Goal: Task Accomplishment & Management: Complete application form

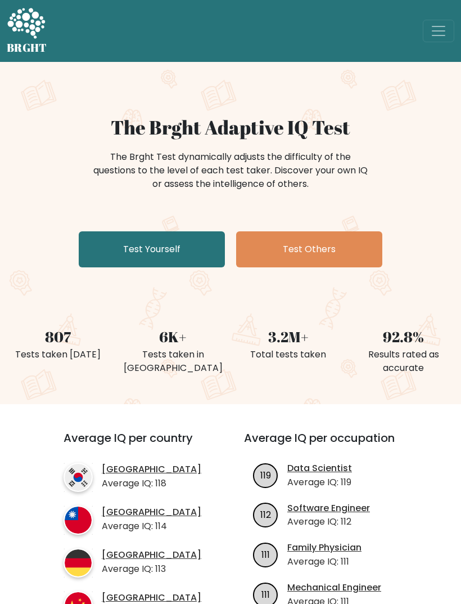
click at [140, 250] on link "Test Yourself" at bounding box center [152, 249] width 146 height 36
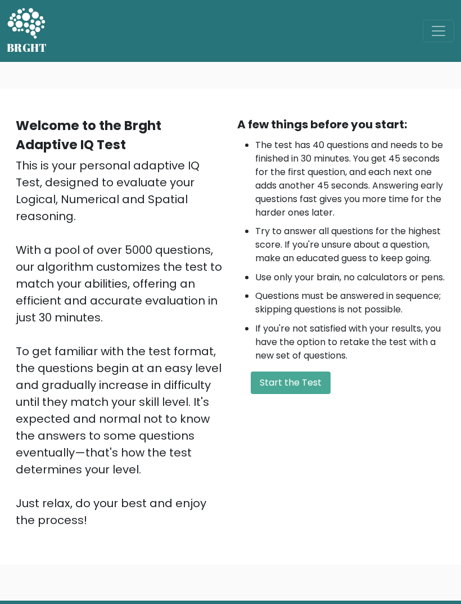
click at [290, 394] on button "Start the Test" at bounding box center [291, 382] width 80 height 23
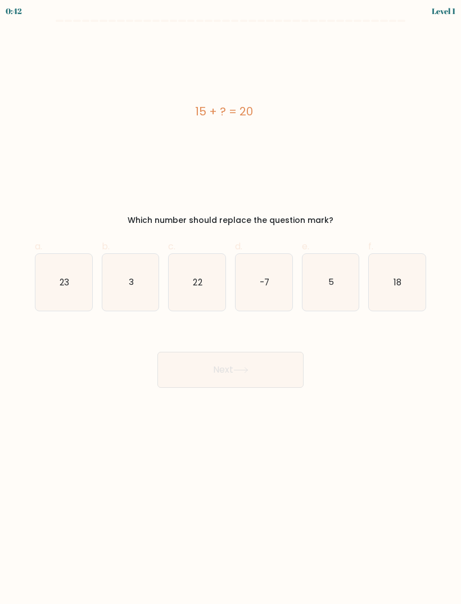
click at [330, 281] on text "5" at bounding box center [332, 282] width 6 height 12
click at [231, 302] on input "e. 5" at bounding box center [231, 305] width 1 height 7
radio input "true"
click at [196, 367] on button "Next" at bounding box center [231, 370] width 146 height 36
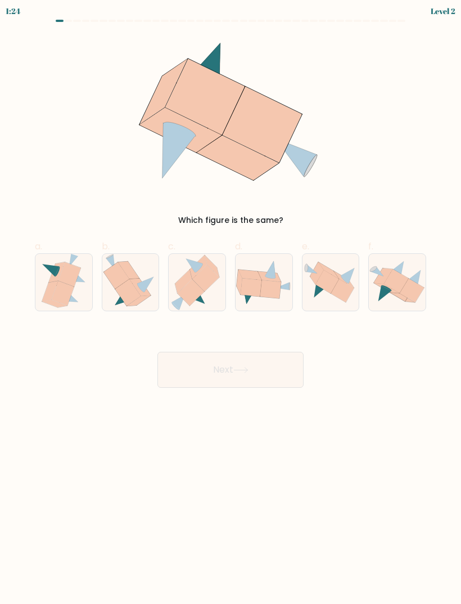
scroll to position [36, 0]
click at [131, 279] on icon at bounding box center [139, 287] width 21 height 17
click at [231, 302] on input "b." at bounding box center [231, 305] width 1 height 7
radio input "true"
click at [195, 352] on button "Next" at bounding box center [231, 370] width 146 height 36
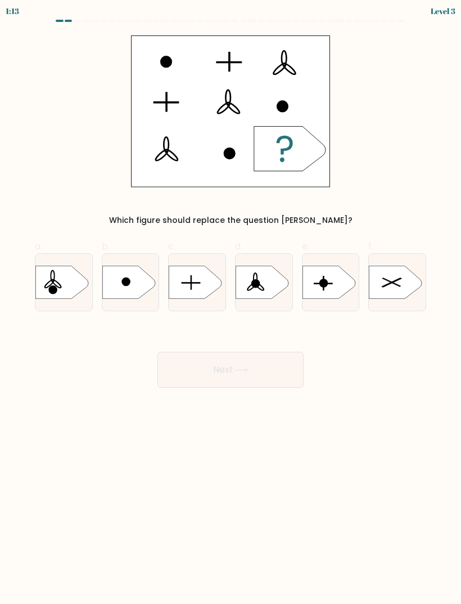
scroll to position [0, 0]
click at [186, 294] on icon at bounding box center [195, 282] width 53 height 33
click at [231, 302] on input "c." at bounding box center [231, 305] width 1 height 7
radio input "true"
click at [196, 374] on button "Next" at bounding box center [231, 370] width 146 height 36
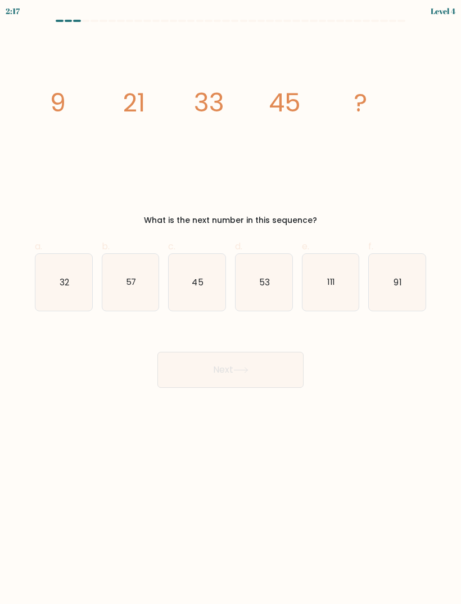
click at [128, 277] on text "57" at bounding box center [131, 282] width 11 height 12
click at [231, 302] on input "b. 57" at bounding box center [231, 305] width 1 height 7
radio input "true"
click at [199, 373] on button "Next" at bounding box center [231, 370] width 146 height 36
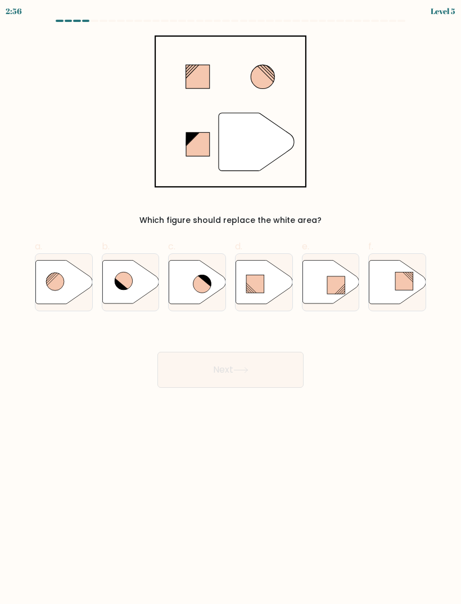
click at [198, 277] on icon at bounding box center [203, 284] width 18 height 18
click at [231, 302] on input "c." at bounding box center [231, 305] width 1 height 7
radio input "true"
click at [189, 382] on button "Next" at bounding box center [231, 370] width 146 height 36
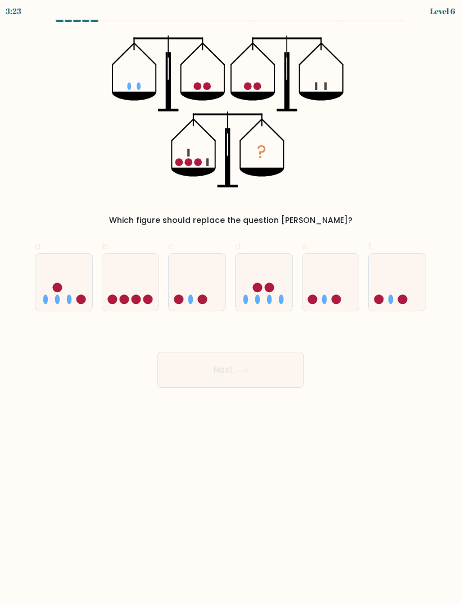
click at [57, 278] on icon at bounding box center [63, 282] width 57 height 47
click at [231, 302] on input "a." at bounding box center [231, 305] width 1 height 7
radio input "true"
click at [190, 371] on button "Next" at bounding box center [231, 370] width 146 height 36
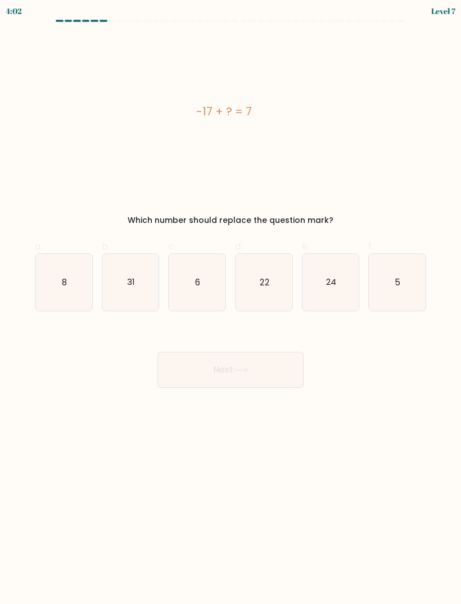
click at [335, 289] on icon "24" at bounding box center [331, 282] width 57 height 57
click at [231, 302] on input "e. 24" at bounding box center [231, 305] width 1 height 7
radio input "true"
click at [186, 372] on button "Next" at bounding box center [231, 370] width 146 height 36
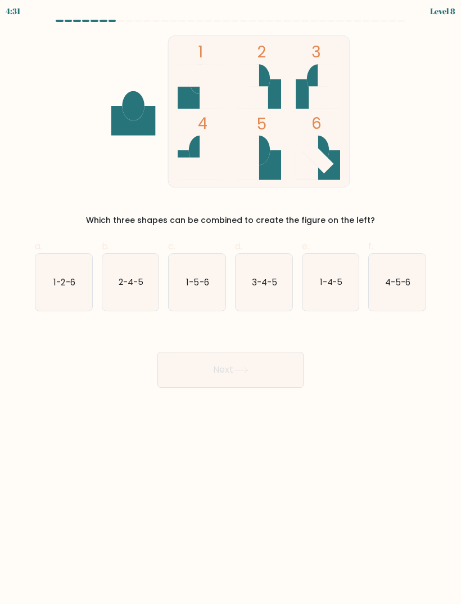
click at [345, 297] on icon "1-4-5" at bounding box center [331, 282] width 57 height 57
click at [231, 302] on input "e. 1-4-5" at bounding box center [231, 305] width 1 height 7
radio input "true"
click at [219, 386] on button "Next" at bounding box center [231, 370] width 146 height 36
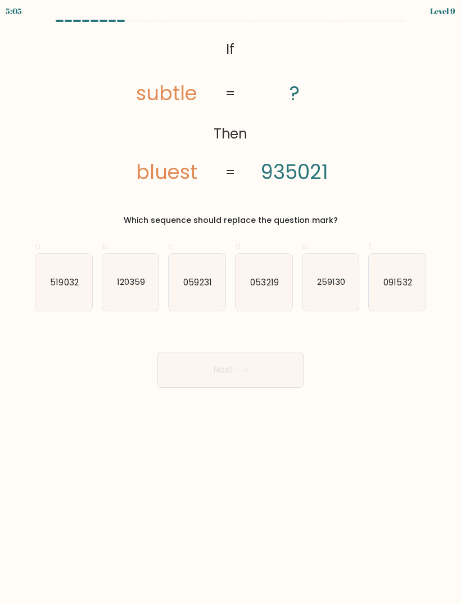
click at [318, 295] on icon "259130" at bounding box center [331, 282] width 57 height 57
click at [231, 302] on input "e. 259130" at bounding box center [231, 305] width 1 height 7
radio input "true"
click at [248, 370] on icon at bounding box center [241, 369] width 14 height 5
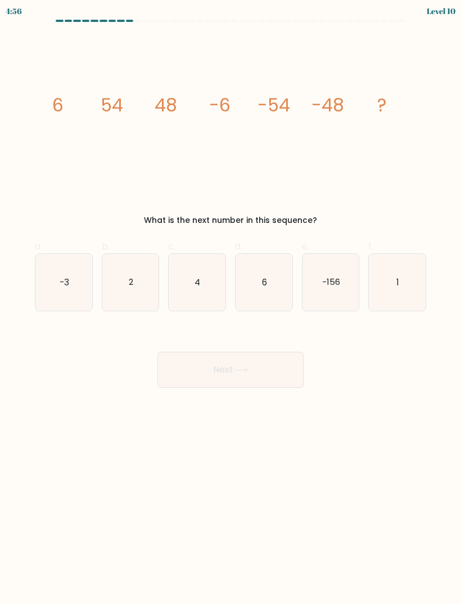
click at [271, 282] on icon "6" at bounding box center [264, 282] width 57 height 57
click at [231, 302] on input "d. 6" at bounding box center [231, 305] width 1 height 7
radio input "true"
click at [263, 386] on button "Next" at bounding box center [231, 370] width 146 height 36
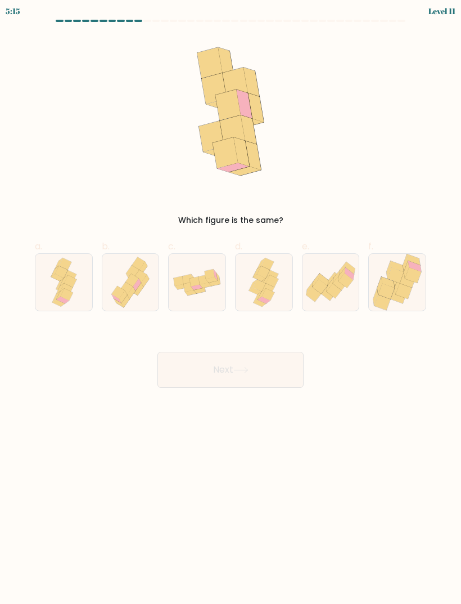
click at [262, 281] on icon at bounding box center [259, 277] width 13 height 7
click at [231, 302] on input "d." at bounding box center [231, 305] width 1 height 7
radio input "true"
click at [203, 370] on button "Next" at bounding box center [231, 370] width 146 height 36
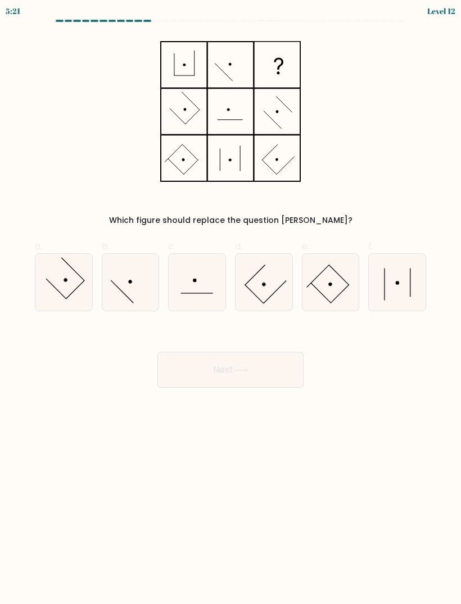
click at [379, 286] on icon at bounding box center [397, 282] width 57 height 57
click at [231, 302] on input "f." at bounding box center [231, 305] width 1 height 7
radio input "true"
click at [237, 352] on button "Next" at bounding box center [231, 370] width 146 height 36
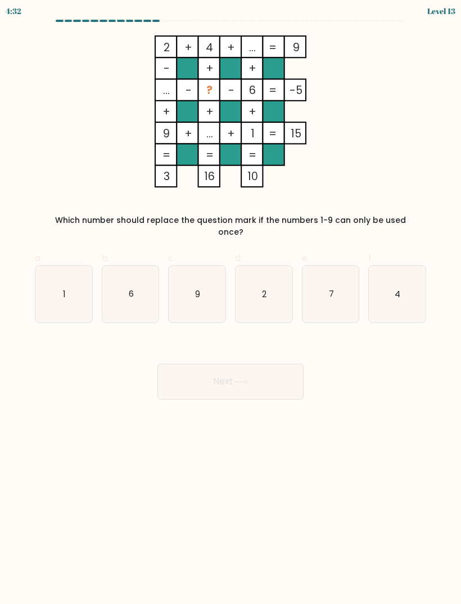
click at [51, 252] on label "a. 1" at bounding box center [64, 287] width 58 height 71
click at [231, 302] on input "a. 1" at bounding box center [231, 305] width 1 height 7
radio input "true"
click at [205, 365] on button "Next" at bounding box center [231, 382] width 146 height 36
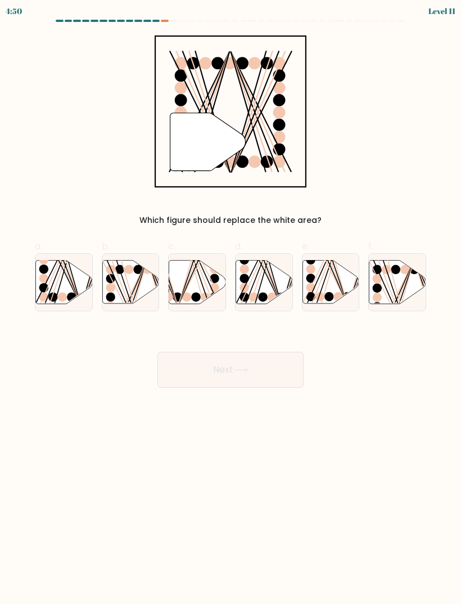
click at [49, 280] on icon at bounding box center [63, 281] width 57 height 43
click at [231, 302] on input "a." at bounding box center [231, 305] width 1 height 7
radio input "true"
click at [180, 366] on button "Next" at bounding box center [231, 370] width 146 height 36
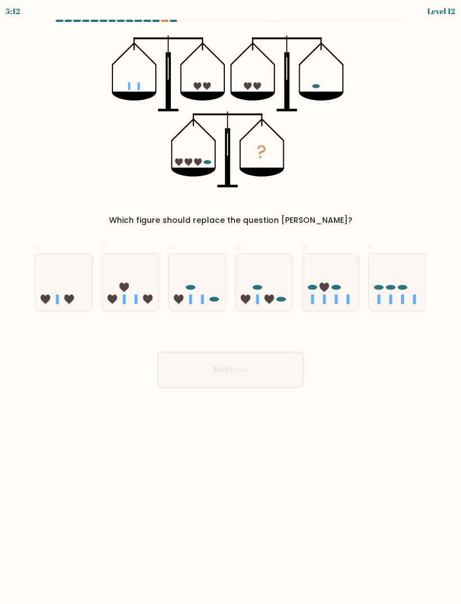
click at [141, 303] on icon at bounding box center [130, 282] width 57 height 47
click at [231, 303] on input "b." at bounding box center [231, 305] width 1 height 7
radio input "true"
click at [209, 386] on button "Next" at bounding box center [231, 370] width 146 height 36
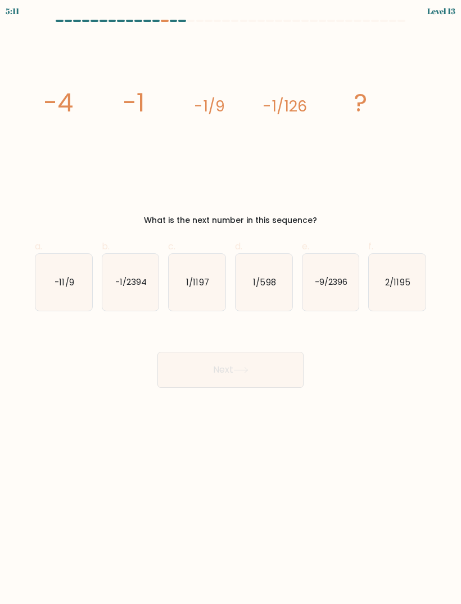
click at [117, 284] on text "-1/2394" at bounding box center [131, 282] width 32 height 12
click at [231, 302] on input "b. -1/2394" at bounding box center [231, 305] width 1 height 7
radio input "true"
click at [205, 355] on button "Next" at bounding box center [231, 370] width 146 height 36
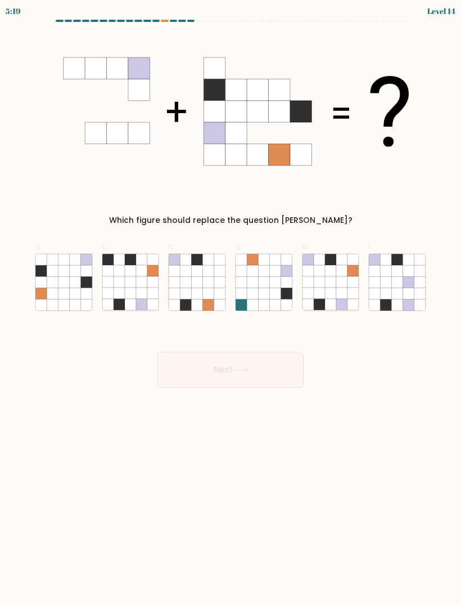
click at [351, 276] on icon at bounding box center [353, 270] width 11 height 11
click at [231, 302] on input "e." at bounding box center [231, 305] width 1 height 7
radio input "true"
click at [253, 378] on button "Next" at bounding box center [231, 370] width 146 height 36
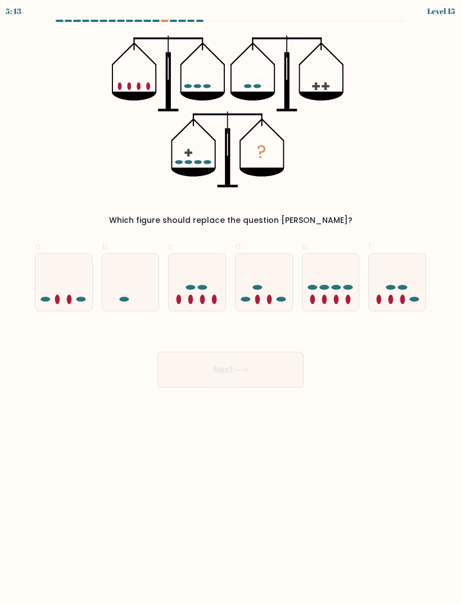
click at [195, 295] on icon at bounding box center [197, 282] width 57 height 47
click at [231, 302] on input "c." at bounding box center [231, 305] width 1 height 7
radio input "true"
click at [245, 364] on button "Next" at bounding box center [231, 370] width 146 height 36
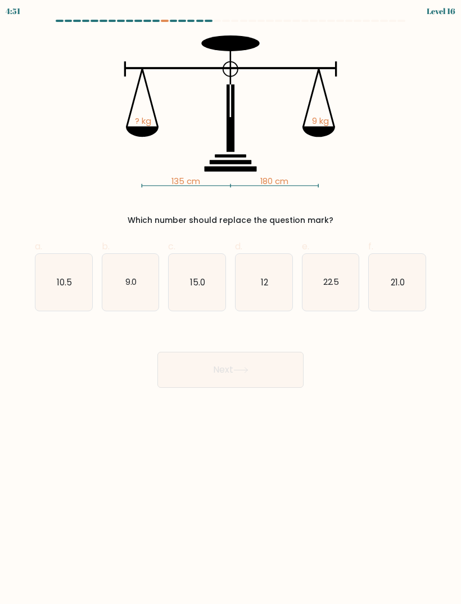
click at [270, 255] on icon "12" at bounding box center [264, 282] width 57 height 57
click at [231, 302] on input "d. 12" at bounding box center [231, 305] width 1 height 7
radio input "true"
click at [252, 361] on button "Next" at bounding box center [231, 370] width 146 height 36
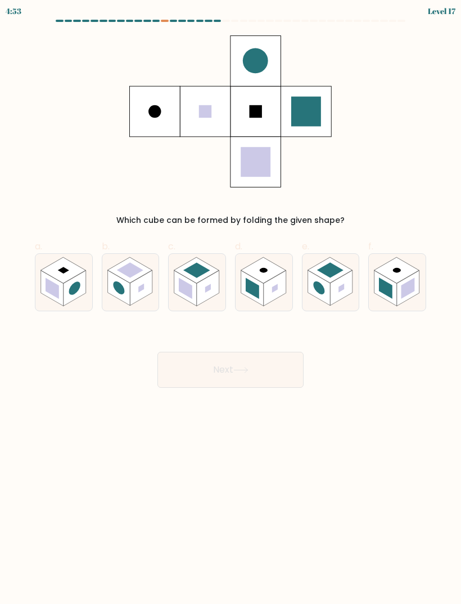
click at [391, 279] on rect at bounding box center [397, 270] width 45 height 26
click at [231, 302] on input "f." at bounding box center [231, 305] width 1 height 7
radio input "true"
click at [180, 382] on button "Next" at bounding box center [231, 370] width 146 height 36
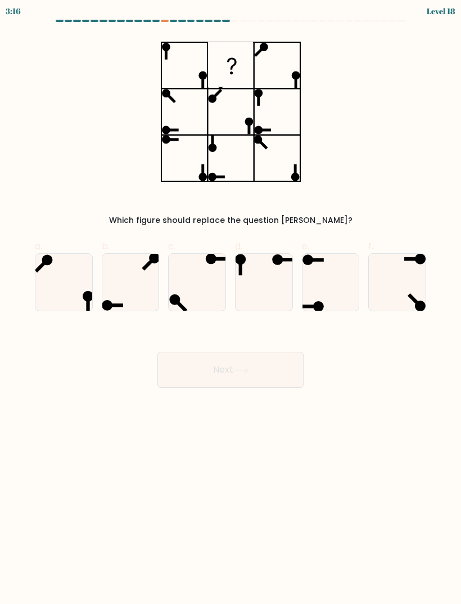
click at [339, 290] on icon at bounding box center [331, 282] width 57 height 57
click at [231, 302] on input "e." at bounding box center [231, 305] width 1 height 7
radio input "true"
click at [274, 370] on button "Next" at bounding box center [231, 370] width 146 height 36
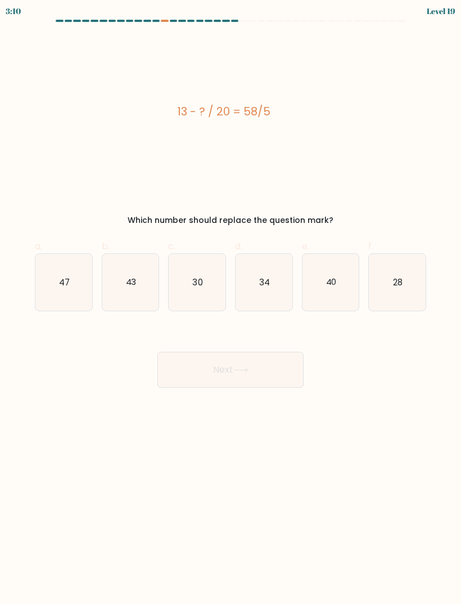
click at [411, 294] on icon "28" at bounding box center [397, 282] width 57 height 57
click at [231, 302] on input "f. 28" at bounding box center [231, 305] width 1 height 7
radio input "true"
click at [207, 374] on button "Next" at bounding box center [231, 370] width 146 height 36
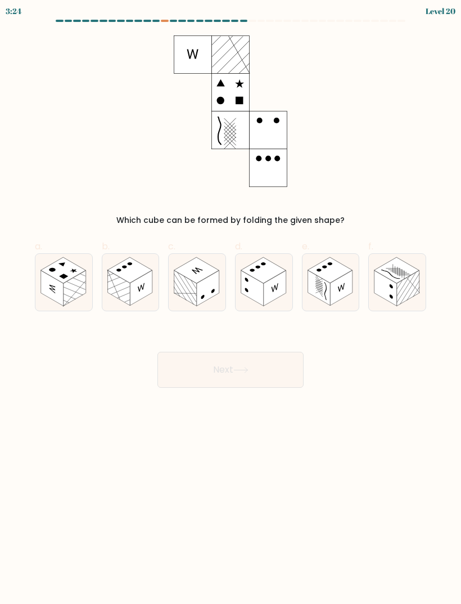
click at [44, 276] on rect at bounding box center [52, 287] width 23 height 35
click at [231, 302] on input "a." at bounding box center [231, 305] width 1 height 7
radio input "true"
click at [170, 381] on button "Next" at bounding box center [231, 370] width 146 height 36
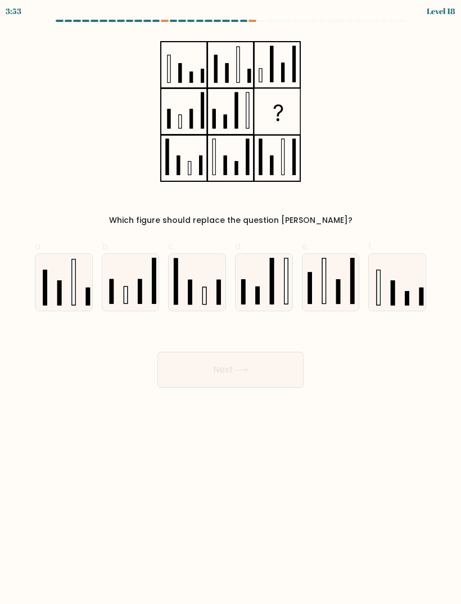
click at [181, 368] on button "Next" at bounding box center [231, 370] width 146 height 36
click at [337, 290] on rect at bounding box center [338, 292] width 3 height 24
click at [231, 302] on input "e." at bounding box center [231, 305] width 1 height 7
radio input "true"
click at [199, 370] on button "Next" at bounding box center [231, 370] width 146 height 36
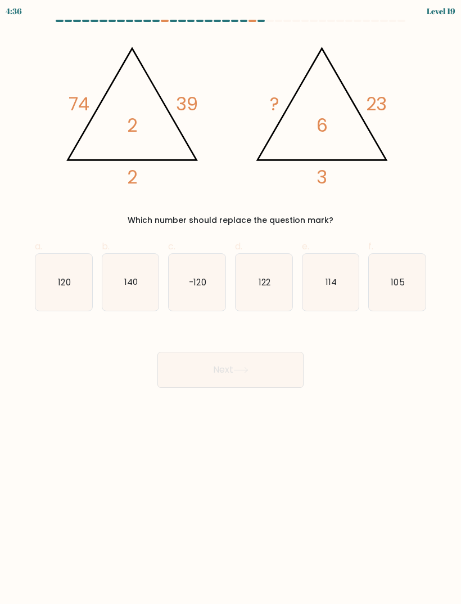
click at [338, 285] on icon "114" at bounding box center [331, 282] width 57 height 57
click at [231, 302] on input "e. 114" at bounding box center [231, 305] width 1 height 7
radio input "true"
click at [204, 370] on button "Next" at bounding box center [231, 370] width 146 height 36
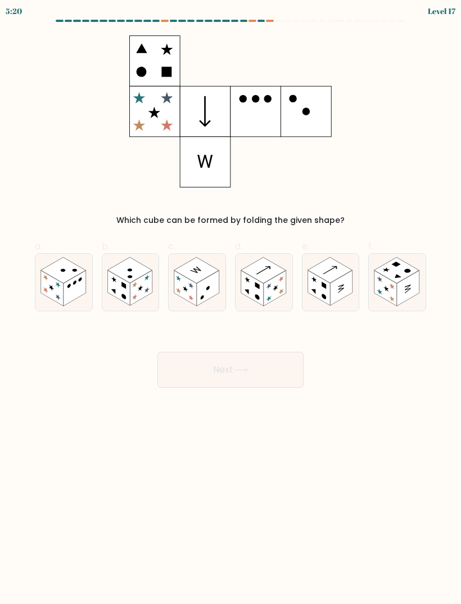
click at [324, 293] on rect at bounding box center [319, 287] width 23 height 35
click at [231, 302] on input "e." at bounding box center [231, 305] width 1 height 7
radio input "true"
click at [209, 371] on button "Next" at bounding box center [231, 370] width 146 height 36
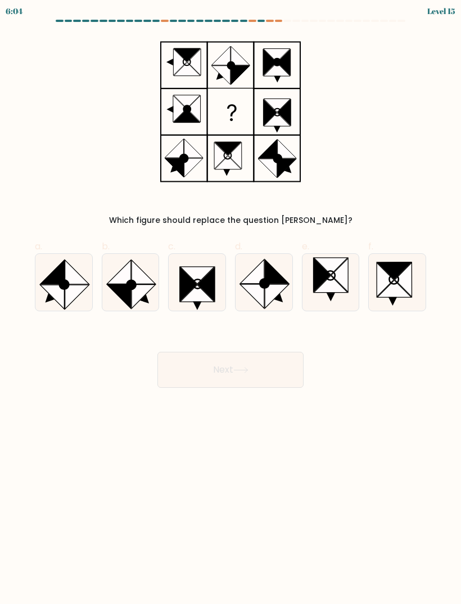
click at [212, 371] on button "Next" at bounding box center [231, 370] width 146 height 36
click at [334, 288] on icon at bounding box center [331, 284] width 34 height 17
click at [231, 302] on input "e." at bounding box center [231, 305] width 1 height 7
radio input "true"
click at [214, 361] on button "Next" at bounding box center [231, 370] width 146 height 36
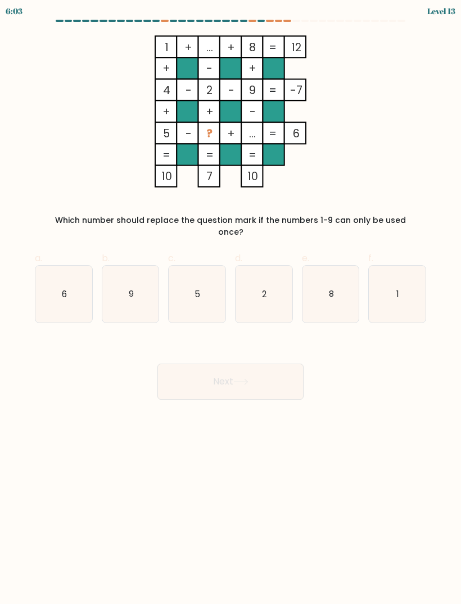
click at [334, 288] on text "8" at bounding box center [331, 294] width 5 height 12
click at [231, 302] on input "e. 8" at bounding box center [231, 305] width 1 height 7
radio input "true"
click at [211, 367] on button "Next" at bounding box center [231, 382] width 146 height 36
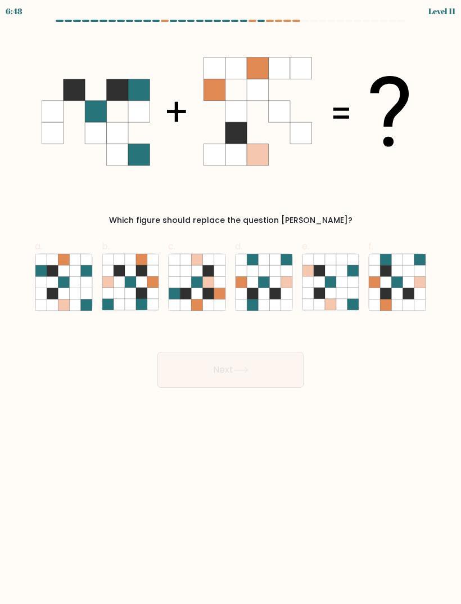
click at [336, 288] on icon at bounding box center [330, 281] width 11 height 11
click at [231, 302] on input "e." at bounding box center [231, 305] width 1 height 7
radio input "true"
click at [209, 369] on button "Next" at bounding box center [231, 370] width 146 height 36
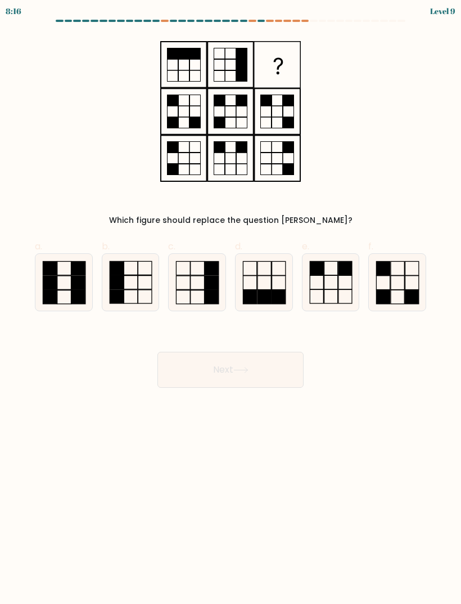
click at [337, 286] on icon at bounding box center [331, 282] width 57 height 57
click at [231, 302] on input "e." at bounding box center [231, 305] width 1 height 7
radio input "true"
click at [212, 370] on button "Next" at bounding box center [231, 370] width 146 height 36
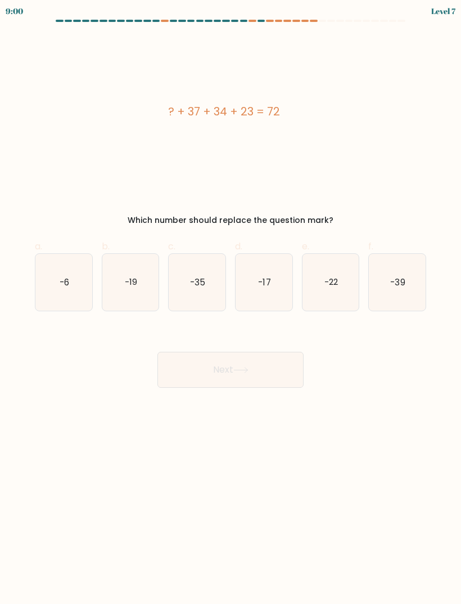
click at [329, 289] on icon "-22" at bounding box center [331, 282] width 57 height 57
click at [231, 302] on input "e. -22" at bounding box center [231, 305] width 1 height 7
radio input "true"
click at [212, 369] on button "Next" at bounding box center [231, 370] width 146 height 36
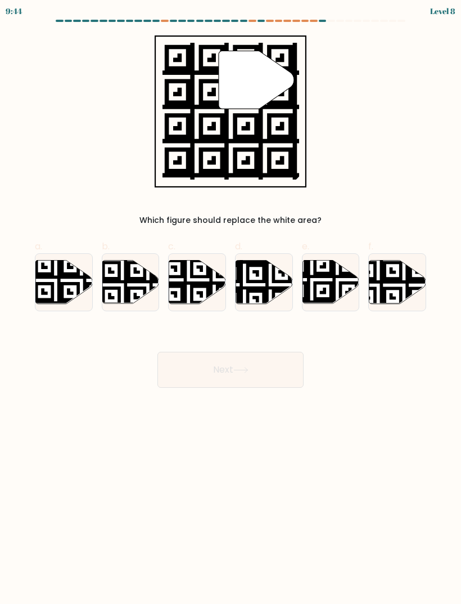
click at [334, 285] on icon at bounding box center [312, 305] width 103 height 103
click at [231, 302] on input "e." at bounding box center [231, 305] width 1 height 7
radio input "true"
click at [215, 365] on button "Next" at bounding box center [231, 370] width 146 height 36
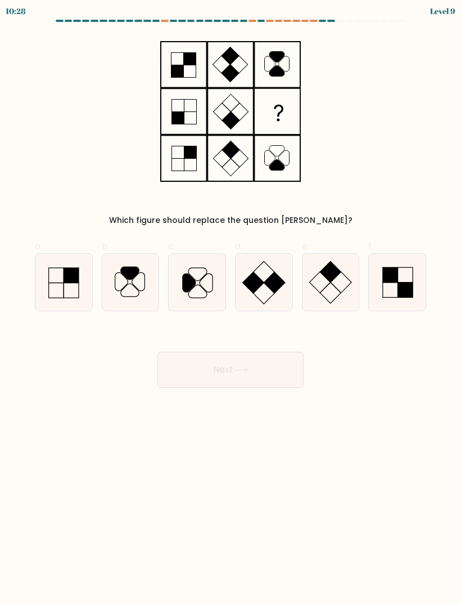
click at [335, 288] on icon at bounding box center [331, 282] width 57 height 57
click at [231, 302] on input "e." at bounding box center [231, 305] width 1 height 7
radio input "true"
click at [216, 369] on button "Next" at bounding box center [231, 370] width 146 height 36
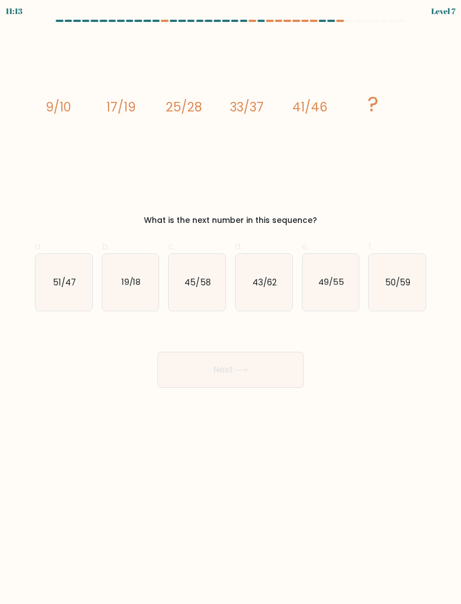
click at [218, 369] on button "Next" at bounding box center [231, 370] width 146 height 36
click at [330, 293] on icon "49/55" at bounding box center [331, 282] width 57 height 57
click at [231, 302] on input "e. 49/55" at bounding box center [231, 305] width 1 height 7
radio input "true"
click at [210, 382] on button "Next" at bounding box center [231, 370] width 146 height 36
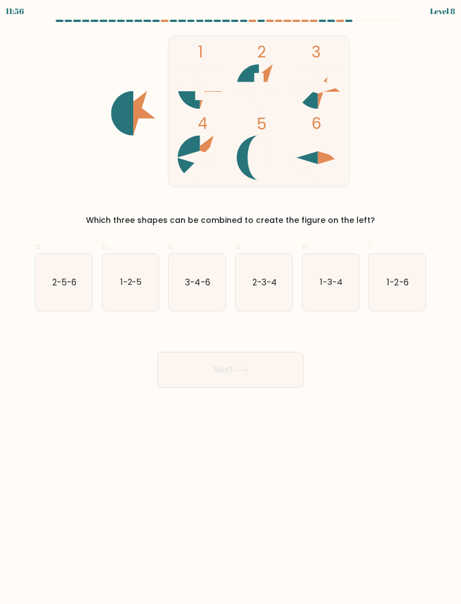
click at [335, 293] on icon "1-3-4" at bounding box center [331, 282] width 57 height 57
click at [231, 302] on input "e. 1-3-4" at bounding box center [231, 305] width 1 height 7
radio input "true"
click at [199, 381] on button "Next" at bounding box center [231, 370] width 146 height 36
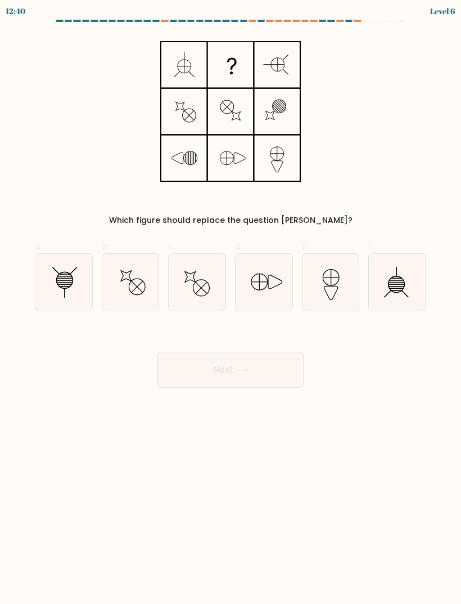
click at [204, 383] on button "Next" at bounding box center [231, 370] width 146 height 36
click at [346, 289] on icon at bounding box center [331, 282] width 57 height 57
click at [231, 302] on input "e." at bounding box center [231, 305] width 1 height 7
radio input "true"
click at [205, 382] on button "Next" at bounding box center [231, 370] width 146 height 36
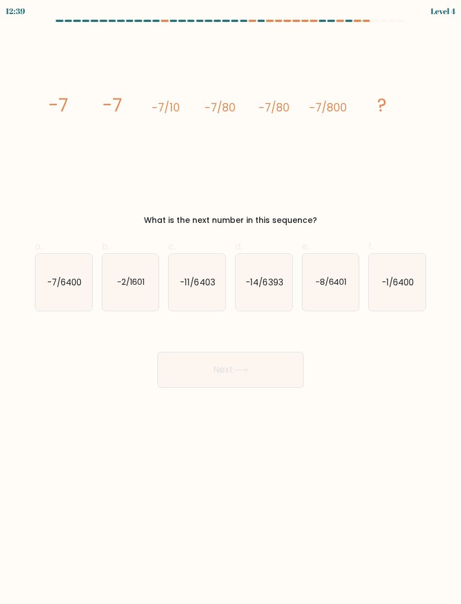
click at [337, 290] on icon "-8/6401" at bounding box center [331, 282] width 57 height 57
click at [231, 302] on input "e. -8/6401" at bounding box center [231, 305] width 1 height 7
radio input "true"
click at [204, 374] on button "Next" at bounding box center [231, 370] width 146 height 36
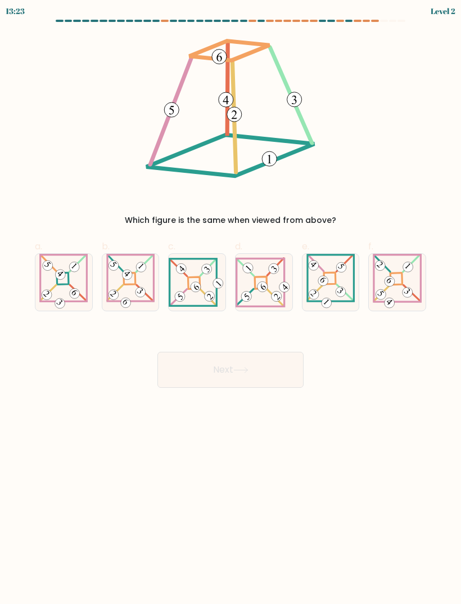
click at [331, 290] on icon at bounding box center [331, 282] width 49 height 57
click at [231, 302] on input "e." at bounding box center [231, 305] width 1 height 7
radio input "true"
click at [215, 375] on button "Next" at bounding box center [231, 370] width 146 height 36
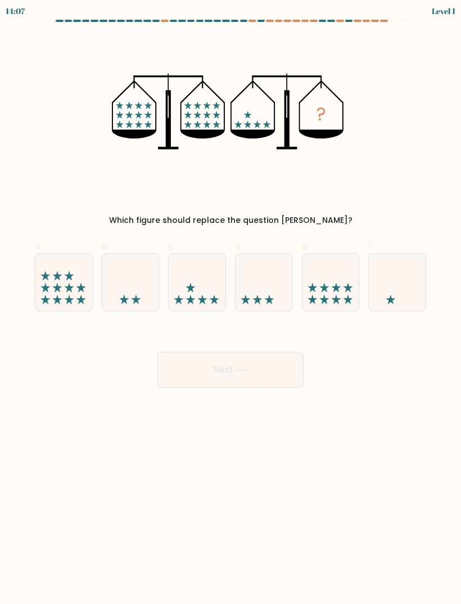
click at [346, 294] on icon at bounding box center [331, 282] width 57 height 47
click at [231, 302] on input "e." at bounding box center [231, 305] width 1 height 7
radio input "true"
click at [215, 372] on button "Next" at bounding box center [231, 370] width 146 height 36
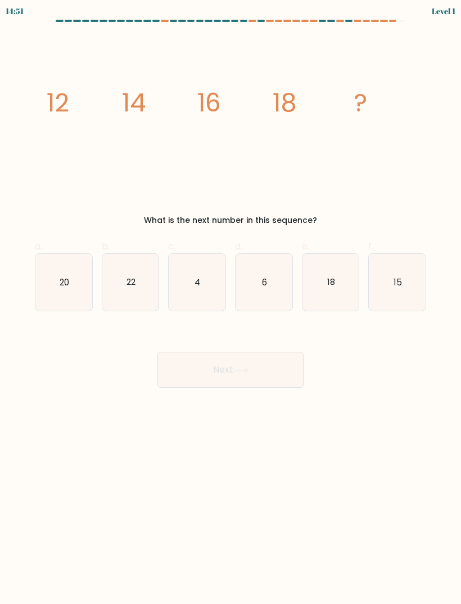
click at [339, 288] on icon "18" at bounding box center [331, 282] width 57 height 57
click at [231, 302] on input "e. 18" at bounding box center [231, 305] width 1 height 7
radio input "true"
click at [208, 370] on button "Next" at bounding box center [231, 370] width 146 height 36
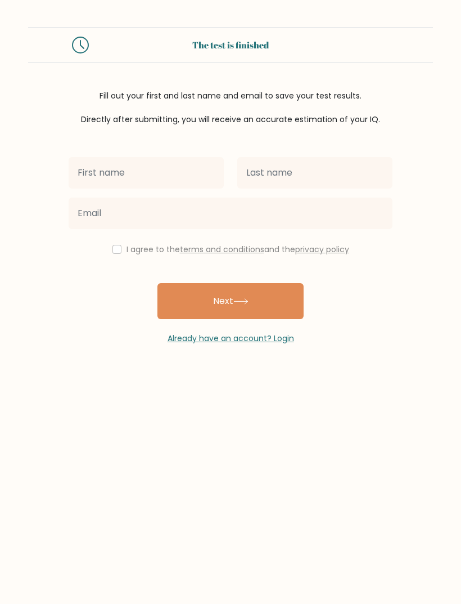
click at [211, 365] on div "The test is finished Fill out your first and last name and email to save your t…" at bounding box center [230, 185] width 461 height 371
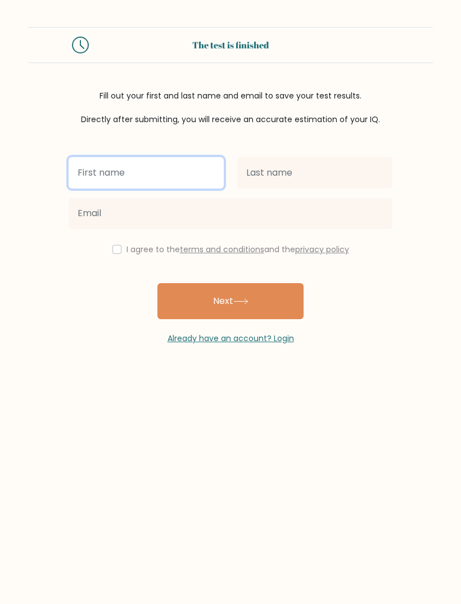
click at [101, 176] on input "text" at bounding box center [146, 173] width 155 height 32
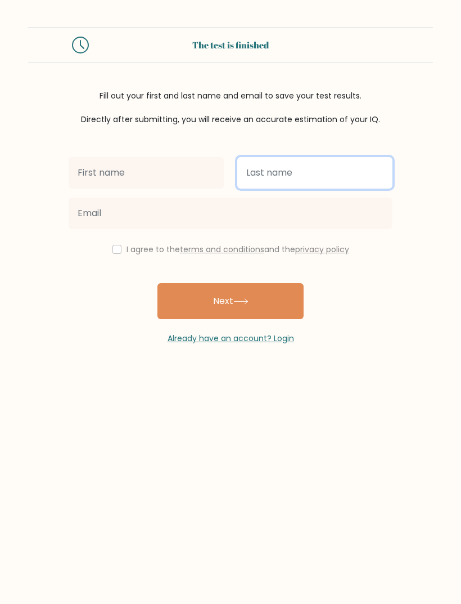
click at [328, 188] on input "text" at bounding box center [314, 173] width 155 height 32
type input "Gorgolová"
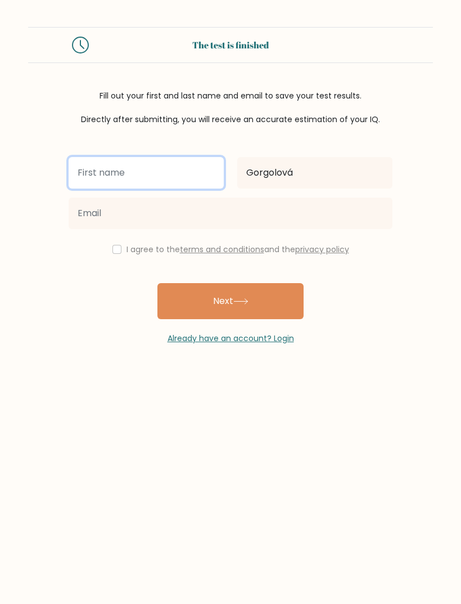
click at [88, 168] on input "text" at bounding box center [146, 173] width 155 height 32
type input "Ffkvkgk"
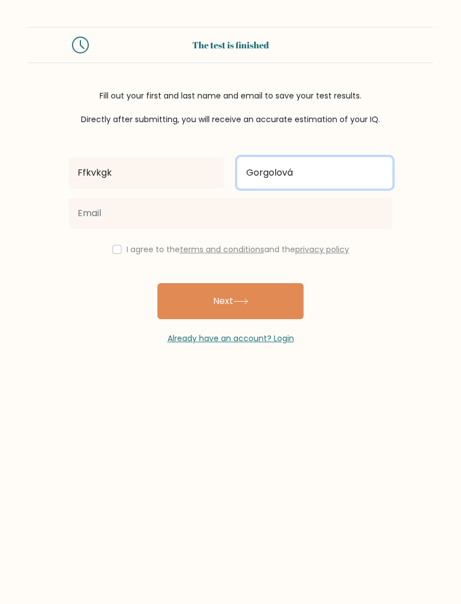
click at [307, 181] on input "Gorgolová" at bounding box center [314, 173] width 155 height 32
type input "Gorgolvbbb"
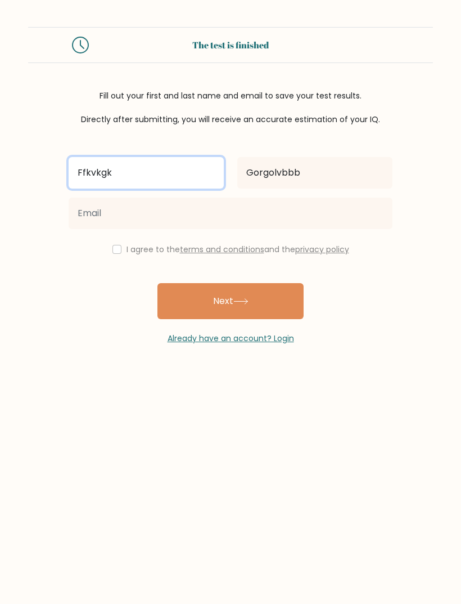
click at [108, 187] on input "Ffkvkgk" at bounding box center [146, 173] width 155 height 32
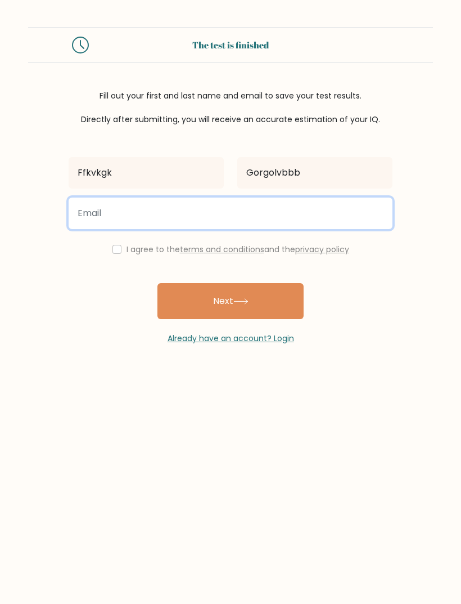
click at [105, 219] on input "email" at bounding box center [231, 214] width 324 height 32
type input "tereza.gorgolova@gmail.com"
click at [148, 208] on input "tereza.gorgolova@gmail.com" at bounding box center [231, 214] width 324 height 32
click at [148, 207] on input "tereza.gorgolova@gmail.com" at bounding box center [231, 214] width 324 height 32
click at [129, 206] on input "tereza.gorgolova@gmail.com" at bounding box center [231, 214] width 324 height 32
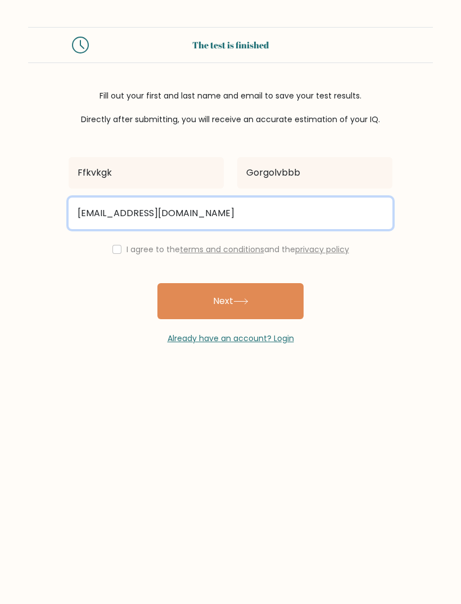
click at [129, 205] on input "tereza.gorgolova@gmail.com" at bounding box center [231, 214] width 324 height 32
click at [120, 208] on input "tereza.gorgolova@gmail.com" at bounding box center [231, 214] width 324 height 32
click at [119, 208] on input "tereza.gorgolova@gmail.com" at bounding box center [231, 214] width 324 height 32
click at [105, 217] on input "email" at bounding box center [231, 214] width 324 height 32
type input "winged.healer.06@icloud.com"
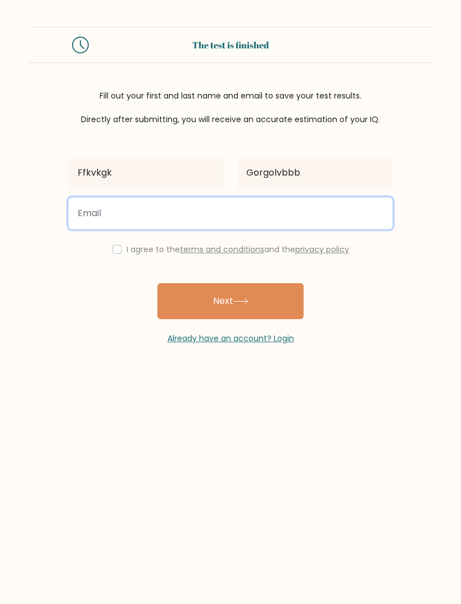
type input "winged.healer.06@icloud.com"
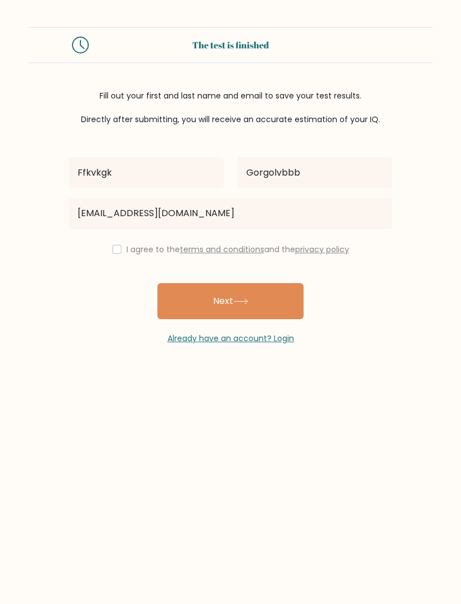
click at [180, 310] on button "Next" at bounding box center [231, 301] width 146 height 36
click at [107, 251] on div "I agree to the terms and conditions and the privacy policy" at bounding box center [231, 250] width 338 height 14
click at [119, 244] on div "I agree to the terms and conditions and the privacy policy" at bounding box center [231, 250] width 338 height 14
click at [114, 249] on input "checkbox" at bounding box center [117, 249] width 9 height 9
checkbox input "true"
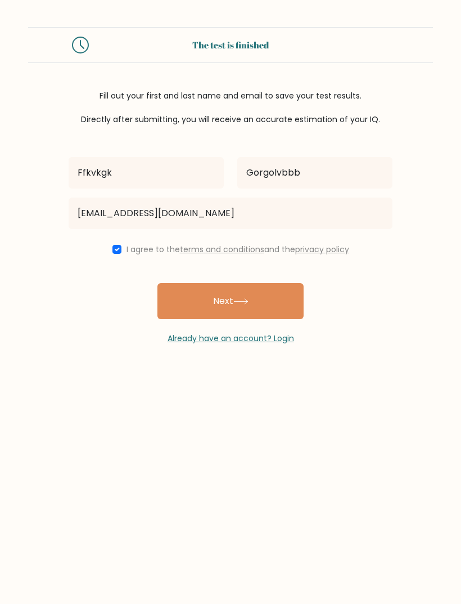
click at [181, 308] on button "Next" at bounding box center [231, 301] width 146 height 36
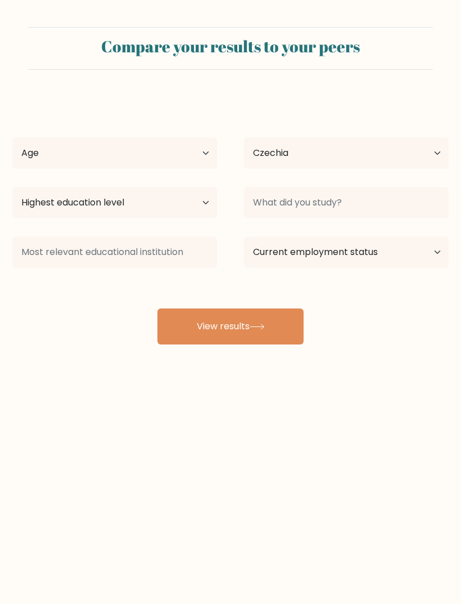
select select "CZ"
click at [189, 323] on button "View results" at bounding box center [231, 326] width 146 height 36
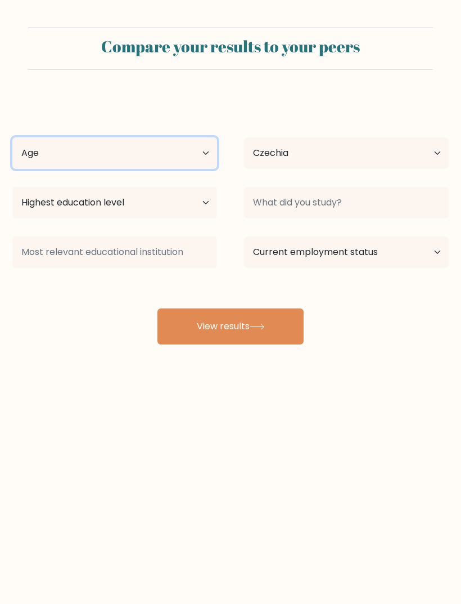
click at [57, 145] on select "Age Under 18 years old 18-24 years old 25-34 years old 35-44 years old 45-54 ye…" at bounding box center [114, 153] width 205 height 32
select select "min_18"
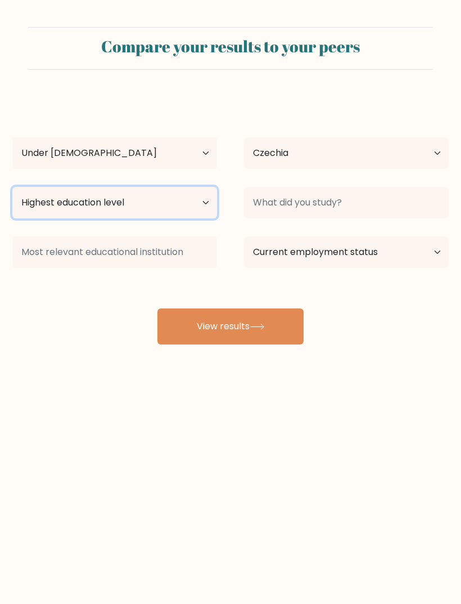
click at [26, 208] on select "Highest education level No schooling Primary Lower Secondary Upper Secondary Oc…" at bounding box center [114, 203] width 205 height 32
click at [44, 204] on select "Highest education level No schooling Primary Lower Secondary Upper Secondary Oc…" at bounding box center [114, 203] width 205 height 32
select select "upper_secondary"
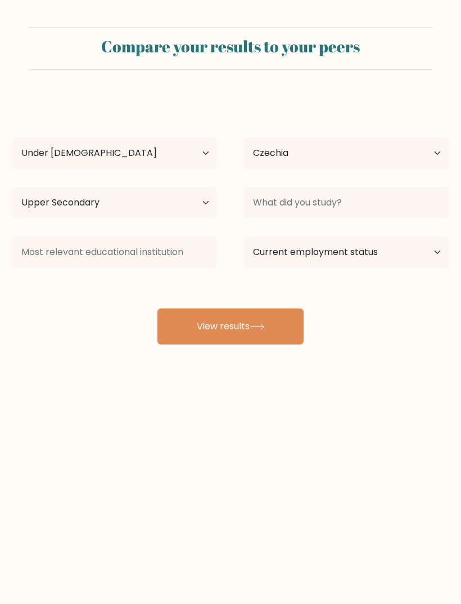
click at [182, 338] on button "View results" at bounding box center [231, 326] width 146 height 36
click at [210, 321] on button "View results" at bounding box center [231, 326] width 146 height 36
click at [200, 322] on button "View results" at bounding box center [231, 326] width 146 height 36
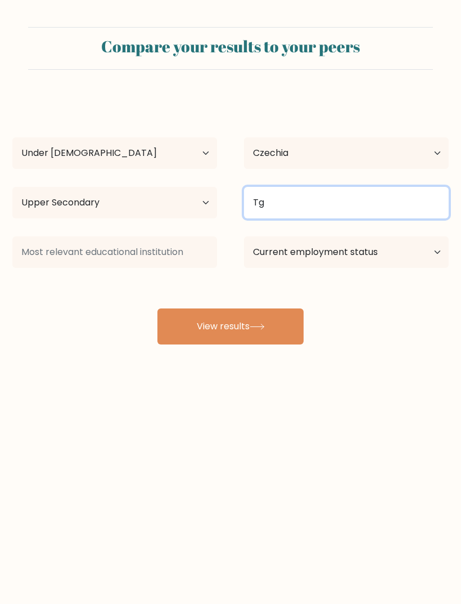
type input "Tg"
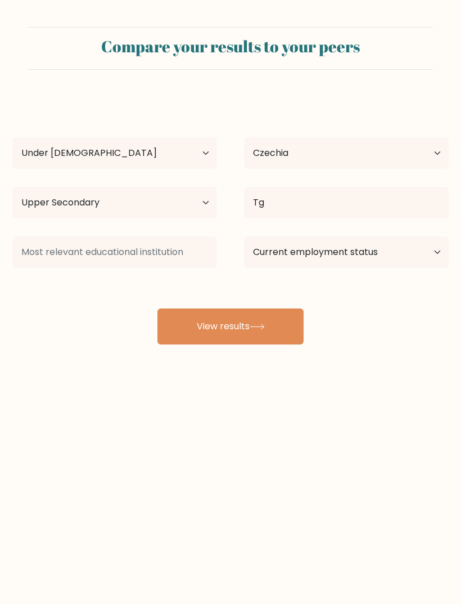
click at [196, 329] on button "View results" at bounding box center [231, 326] width 146 height 36
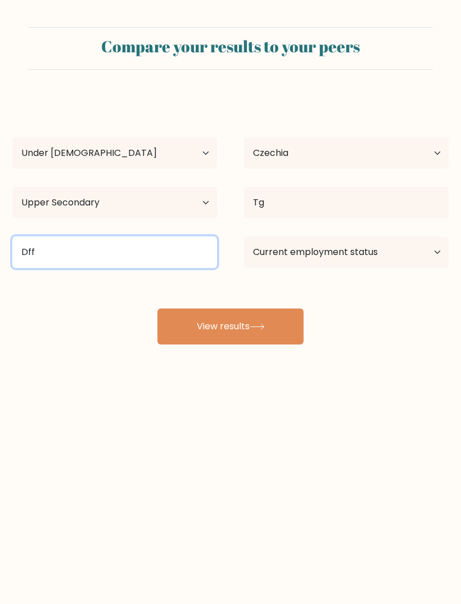
type input "Dff"
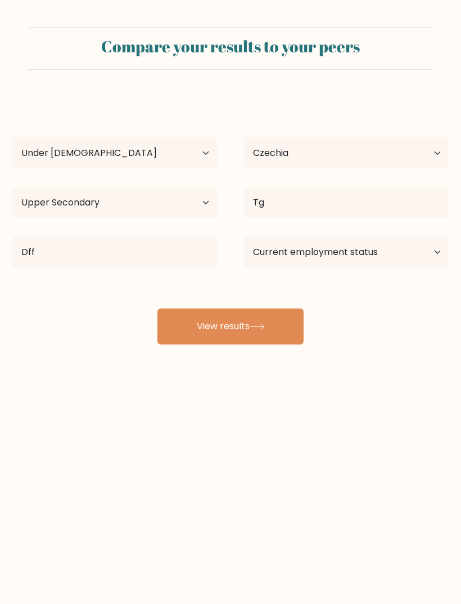
click at [192, 330] on button "View results" at bounding box center [231, 326] width 146 height 36
click at [288, 257] on select "Current employment status Employed Student Retired Other / prefer not to answer" at bounding box center [346, 252] width 205 height 32
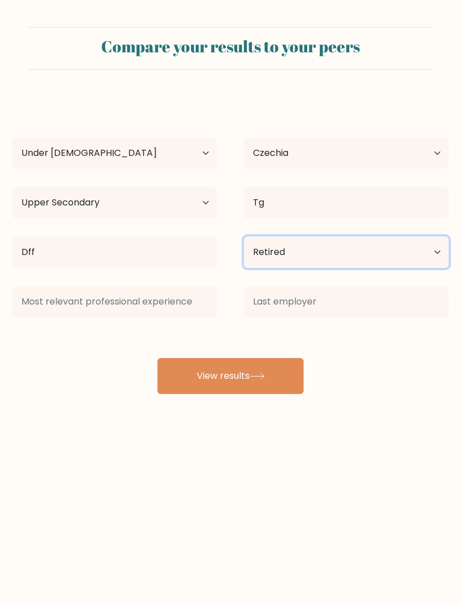
click at [255, 243] on select "Current employment status Employed Student Retired Other / prefer not to answer" at bounding box center [346, 252] width 205 height 32
select select "student"
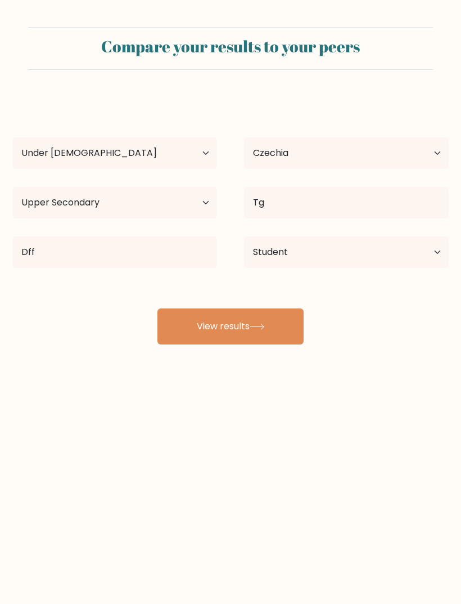
click at [216, 337] on button "View results" at bounding box center [231, 326] width 146 height 36
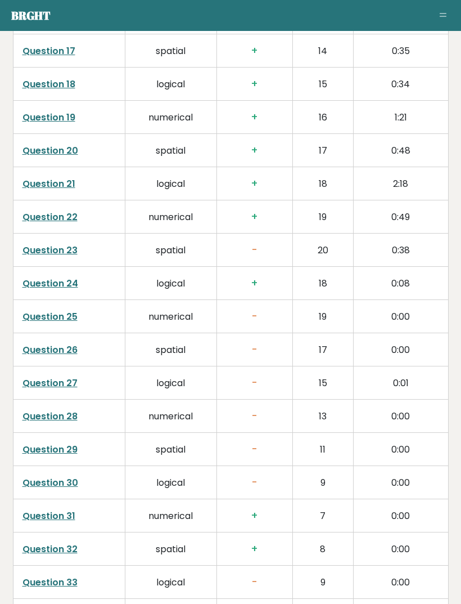
scroll to position [2395, 0]
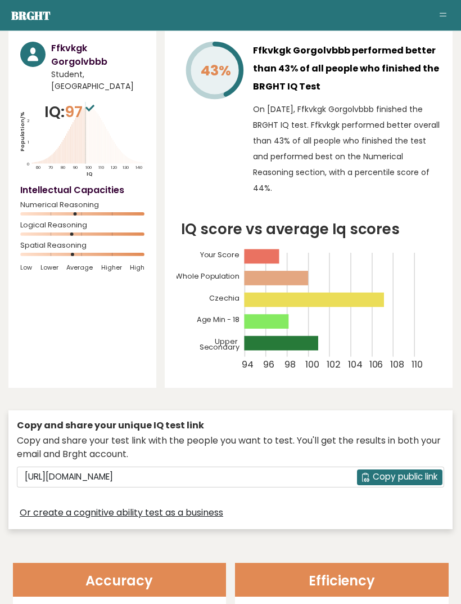
scroll to position [0, 0]
